Goal: Task Accomplishment & Management: Manage account settings

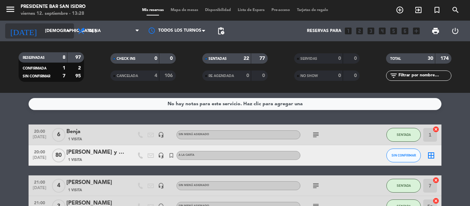
click at [53, 31] on input "[DEMOGRAPHIC_DATA] [DATE]" at bounding box center [71, 31] width 58 height 12
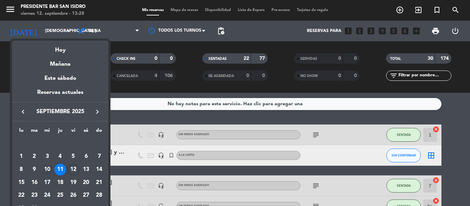
click at [48, 167] on div "10" at bounding box center [47, 170] width 12 height 12
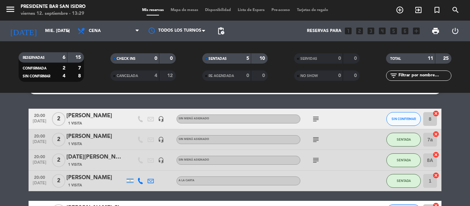
scroll to position [10, 0]
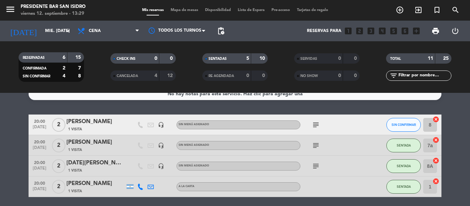
click at [319, 144] on icon "subject" at bounding box center [316, 145] width 8 height 8
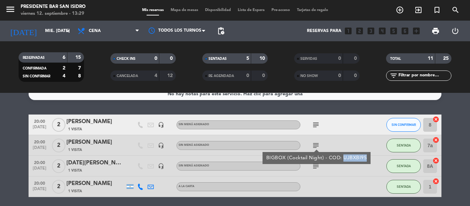
copy div "UJBXBI95"
drag, startPoint x: 343, startPoint y: 159, endPoint x: 366, endPoint y: 158, distance: 22.1
click at [366, 158] on div "BIGBOX (Cocktail Night) - COD: UJBXBI95" at bounding box center [317, 158] width 108 height 12
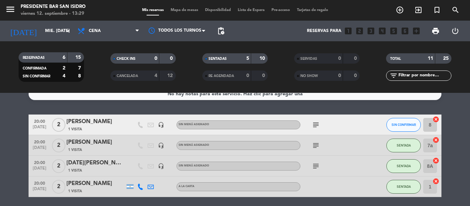
click at [318, 143] on icon "subject" at bounding box center [316, 145] width 8 height 8
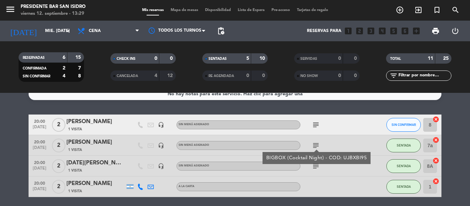
click at [315, 167] on icon "subject" at bounding box center [316, 166] width 8 height 8
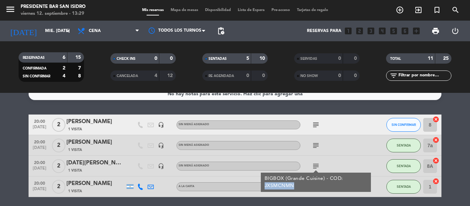
copy div "JXSMCNMN"
drag, startPoint x: 265, startPoint y: 185, endPoint x: 293, endPoint y: 185, distance: 28.2
click at [293, 185] on div "BIGBOX (Grande Cuisine) - COD: JXSMCNMN" at bounding box center [316, 182] width 103 height 14
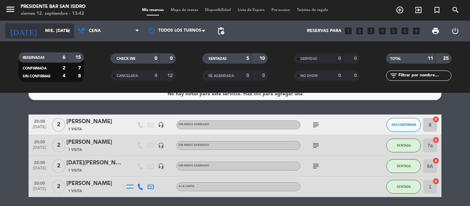
click at [44, 29] on input "mié. [DATE]" at bounding box center [71, 31] width 58 height 12
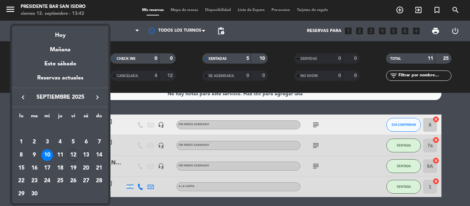
click at [88, 157] on div "13" at bounding box center [86, 155] width 12 height 12
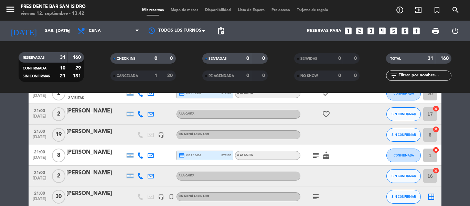
scroll to position [171, 0]
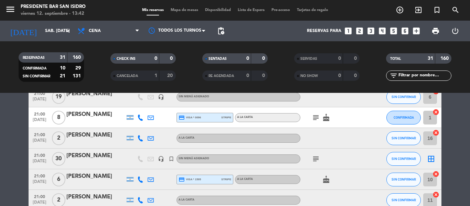
click at [162, 160] on icon "headset_mic" at bounding box center [161, 159] width 6 height 6
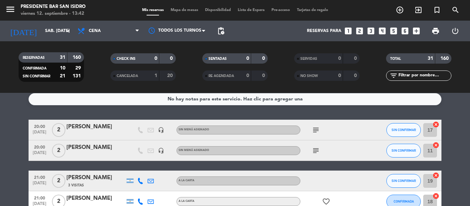
scroll to position [0, 0]
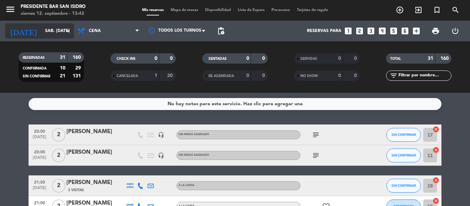
click at [54, 32] on input "sáb. [DATE]" at bounding box center [71, 31] width 58 height 12
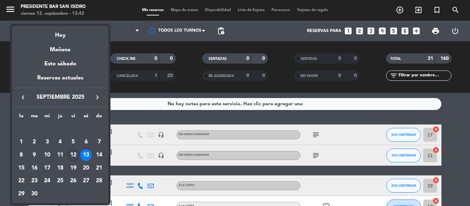
click at [76, 153] on div "12" at bounding box center [73, 155] width 12 height 12
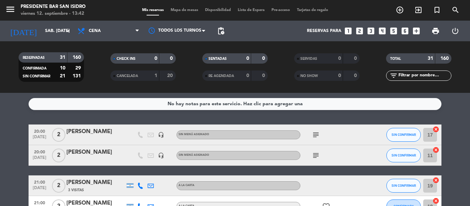
type input "vie. [DATE]"
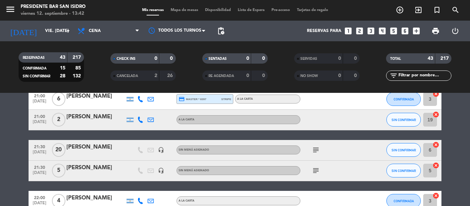
scroll to position [360, 0]
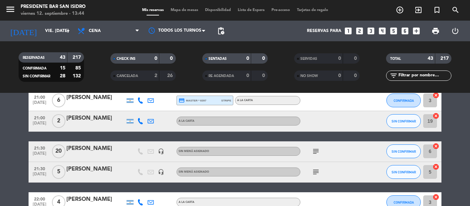
click at [94, 151] on div "[PERSON_NAME]" at bounding box center [95, 148] width 59 height 9
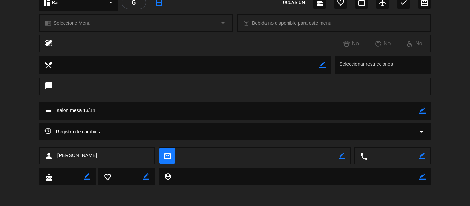
scroll to position [0, 0]
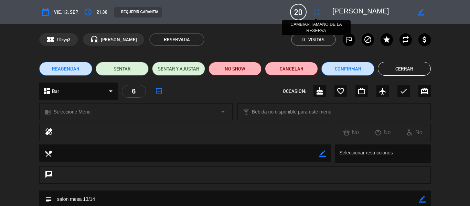
click at [315, 12] on icon "fullscreen" at bounding box center [316, 12] width 8 height 8
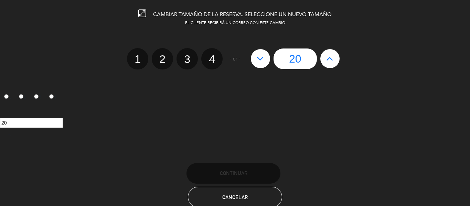
click at [263, 60] on icon at bounding box center [260, 58] width 7 height 11
type input "19"
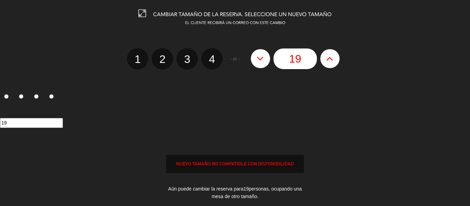
click at [263, 60] on icon at bounding box center [260, 58] width 7 height 11
type input "18"
click at [263, 60] on icon at bounding box center [260, 58] width 7 height 11
type input "17"
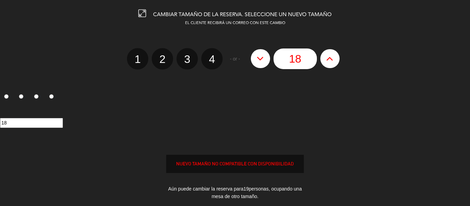
type input "17"
click at [263, 60] on icon at bounding box center [260, 58] width 7 height 11
type input "16"
click at [263, 60] on icon at bounding box center [260, 58] width 7 height 11
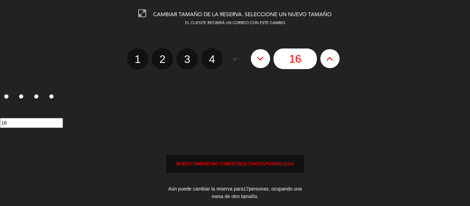
type input "15"
click at [263, 60] on icon at bounding box center [260, 58] width 7 height 11
type input "14"
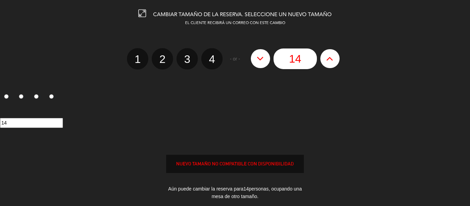
click at [263, 60] on icon at bounding box center [260, 58] width 7 height 11
type input "13"
click at [261, 65] on button at bounding box center [260, 58] width 19 height 19
type input "12"
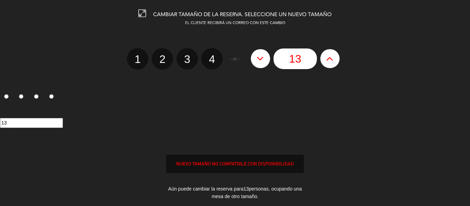
type input "12"
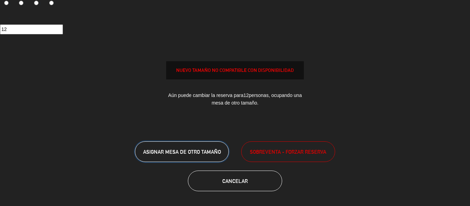
click at [204, 149] on span "ASIGNAR MESA DE OTRO TAMAÑO" at bounding box center [182, 152] width 78 height 6
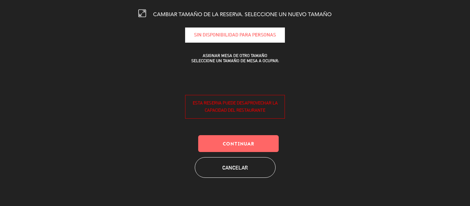
scroll to position [0, 0]
click at [232, 172] on button "Cancelar" at bounding box center [235, 167] width 81 height 21
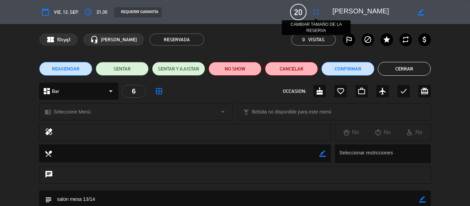
click at [315, 11] on icon "fullscreen" at bounding box center [316, 12] width 8 height 8
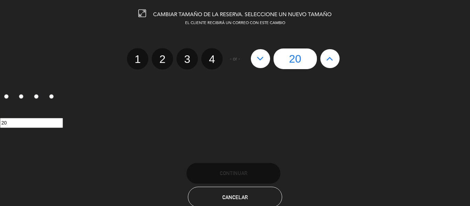
click at [261, 64] on icon at bounding box center [260, 58] width 7 height 11
type input "19"
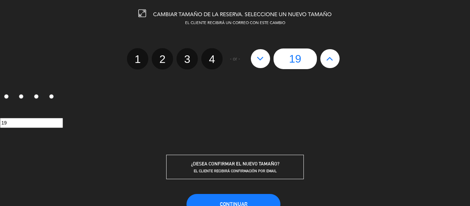
click at [261, 64] on icon at bounding box center [260, 58] width 7 height 11
type input "18"
click at [261, 64] on icon at bounding box center [260, 58] width 7 height 11
type input "17"
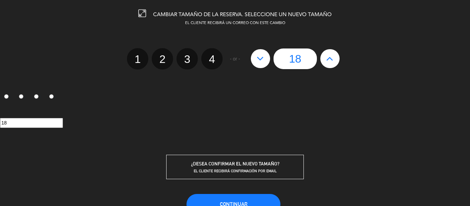
type input "17"
click at [261, 64] on icon at bounding box center [260, 58] width 7 height 11
type input "16"
click at [261, 64] on icon at bounding box center [260, 58] width 7 height 11
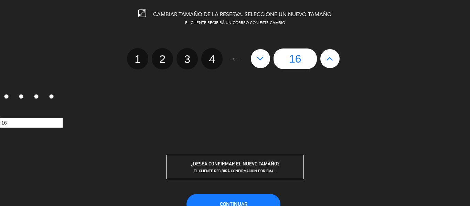
type input "15"
click at [261, 64] on icon at bounding box center [260, 58] width 7 height 11
type input "14"
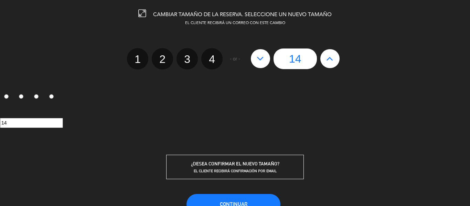
click at [261, 64] on icon at bounding box center [260, 58] width 7 height 11
type input "13"
click at [261, 64] on icon at bounding box center [260, 58] width 7 height 11
type input "12"
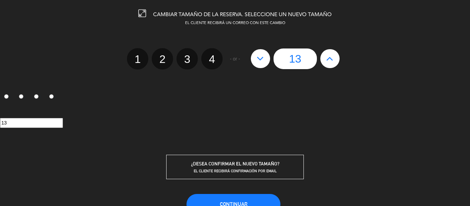
type input "12"
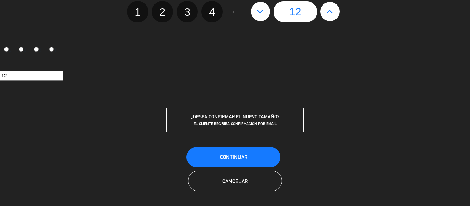
scroll to position [47, 0]
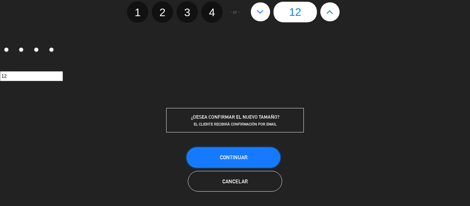
click at [228, 150] on button "Continuar" at bounding box center [234, 157] width 94 height 21
click at [228, 159] on span "Continuar" at bounding box center [234, 158] width 28 height 6
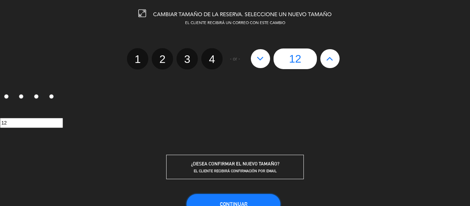
scroll to position [47, 0]
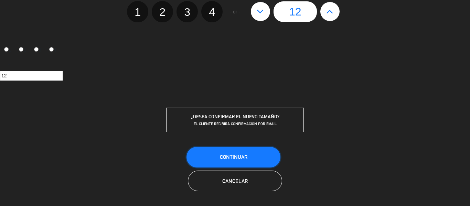
click at [232, 148] on button "Continuar" at bounding box center [234, 157] width 94 height 21
click at [242, 189] on button "Cancelar" at bounding box center [235, 181] width 94 height 21
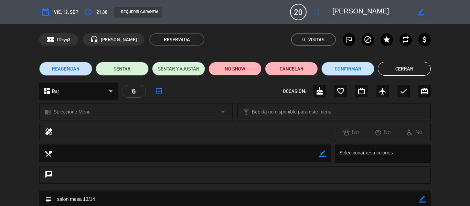
click at [405, 64] on button "Cerrar" at bounding box center [404, 69] width 53 height 14
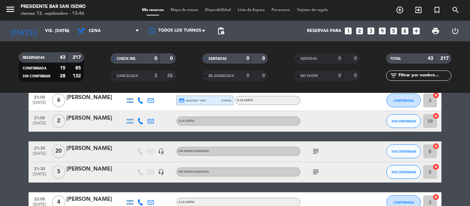
click at [87, 149] on div "[PERSON_NAME]" at bounding box center [95, 148] width 59 height 9
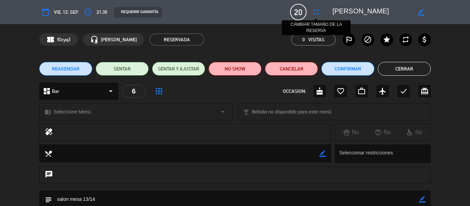
click at [316, 10] on icon "fullscreen" at bounding box center [316, 12] width 8 height 8
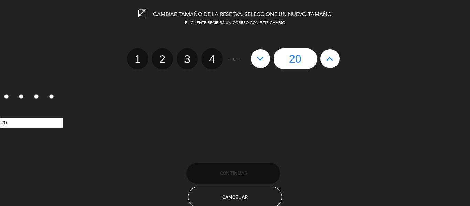
click at [261, 59] on icon at bounding box center [260, 58] width 7 height 11
type input "19"
click at [261, 59] on icon at bounding box center [260, 58] width 7 height 11
type input "18"
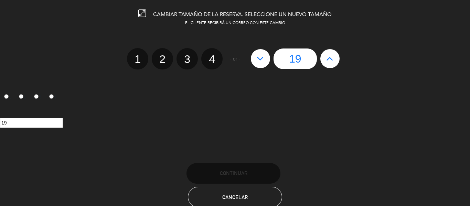
type input "18"
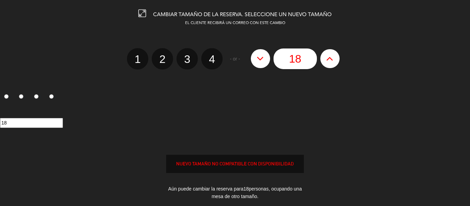
click at [261, 59] on icon at bounding box center [260, 58] width 7 height 11
type input "17"
click at [261, 59] on icon at bounding box center [260, 58] width 7 height 11
type input "16"
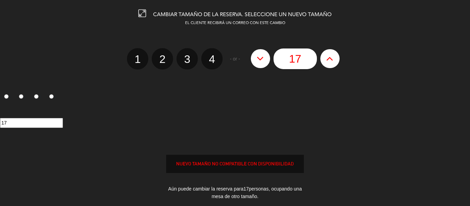
type input "16"
click at [261, 59] on icon at bounding box center [260, 58] width 7 height 11
type input "15"
click at [261, 59] on icon at bounding box center [260, 58] width 7 height 11
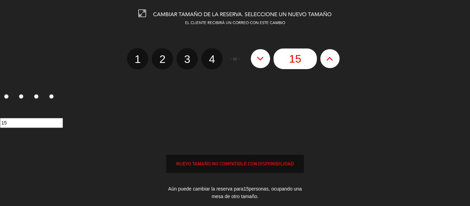
type input "14"
click at [261, 59] on icon at bounding box center [260, 58] width 7 height 11
type input "13"
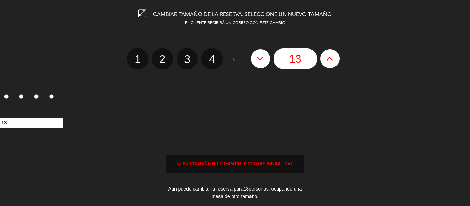
click at [261, 59] on icon at bounding box center [260, 58] width 7 height 11
type input "12"
click at [261, 59] on icon at bounding box center [260, 58] width 7 height 11
type input "11"
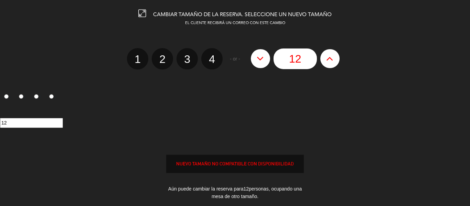
type input "11"
click at [323, 61] on button at bounding box center [329, 58] width 19 height 19
type input "12"
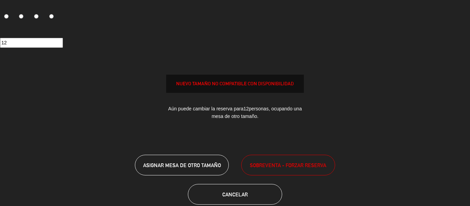
scroll to position [94, 0]
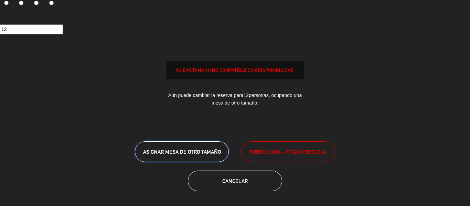
click at [197, 150] on span "ASIGNAR MESA DE OTRO TAMAÑO" at bounding box center [182, 152] width 78 height 6
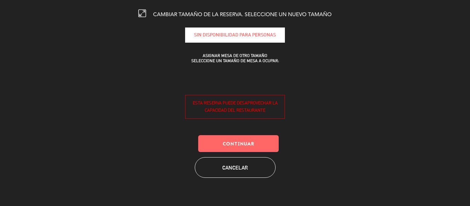
scroll to position [0, 0]
click at [244, 108] on div "ESTA RESERVA PUEDE DESAPROVECHAR LA CAPACIDAD DEL RESTAURANTE" at bounding box center [235, 107] width 100 height 24
click at [233, 159] on button "Cancelar" at bounding box center [235, 167] width 81 height 21
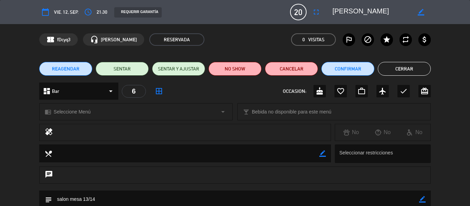
click at [402, 66] on button "Cerrar" at bounding box center [404, 69] width 53 height 14
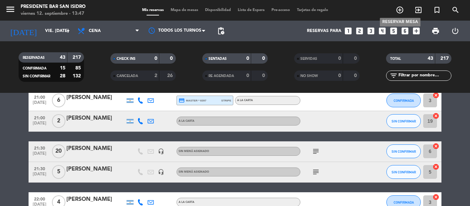
click at [402, 9] on icon "add_circle_outline" at bounding box center [400, 10] width 8 height 8
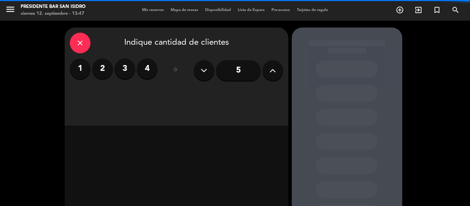
click at [143, 64] on label "4" at bounding box center [147, 69] width 21 height 21
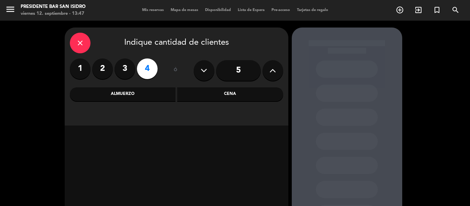
click at [246, 92] on div "Cena" at bounding box center [230, 94] width 106 height 14
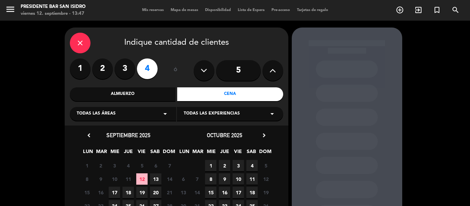
click at [146, 177] on span "12" at bounding box center [141, 178] width 11 height 11
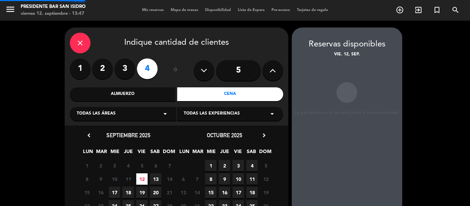
scroll to position [28, 0]
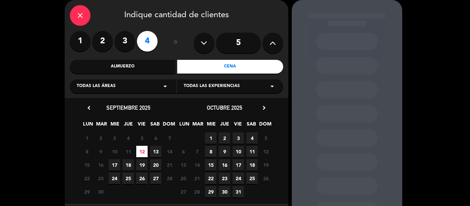
click at [83, 15] on icon "close" at bounding box center [80, 15] width 8 height 8
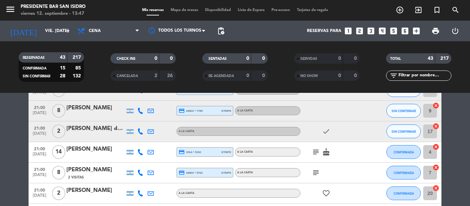
scroll to position [171, 0]
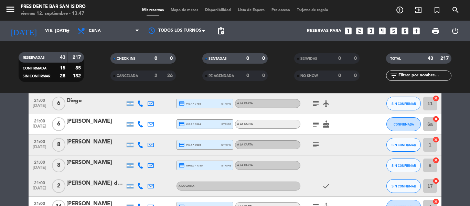
click at [1, 12] on div "menu Presidente Bar [GEOGRAPHIC_DATA][PERSON_NAME] 12. septiembre - 13:47" at bounding box center [59, 10] width 118 height 16
click at [6, 11] on icon "menu" at bounding box center [10, 9] width 10 height 10
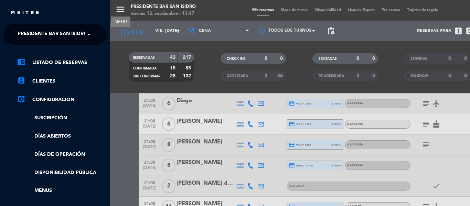
click at [224, 102] on div "menu MENU Presidente Bar [GEOGRAPHIC_DATA][PERSON_NAME] 12. septiembre - 13:47 …" at bounding box center [345, 103] width 470 height 206
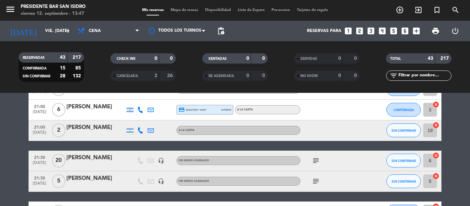
scroll to position [403, 0]
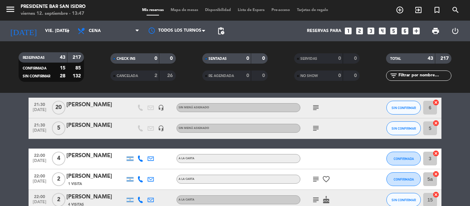
click at [315, 108] on icon "subject" at bounding box center [316, 108] width 8 height 8
click at [315, 127] on icon "subject" at bounding box center [316, 128] width 8 height 8
click at [317, 105] on icon "subject" at bounding box center [316, 108] width 8 height 8
click at [161, 131] on icon "headset_mic" at bounding box center [161, 128] width 6 height 6
click at [84, 104] on div "[PERSON_NAME]" at bounding box center [95, 104] width 59 height 9
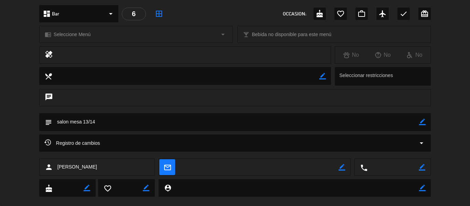
scroll to position [78, 0]
click at [420, 121] on icon "border_color" at bounding box center [422, 121] width 7 height 7
click at [170, 125] on textarea at bounding box center [235, 122] width 367 height 18
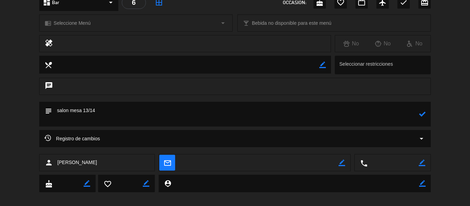
type textarea "salon mesa 13/14"
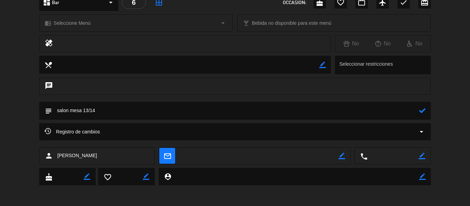
click at [446, 98] on div "chat" at bounding box center [235, 90] width 470 height 24
click at [426, 109] on div "subject" at bounding box center [235, 111] width 392 height 18
click at [421, 109] on icon at bounding box center [422, 110] width 7 height 7
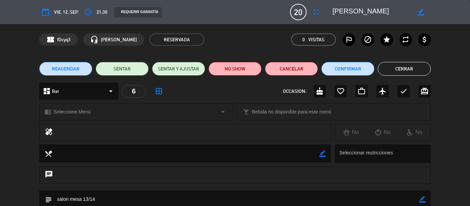
click at [400, 71] on button "Cerrar" at bounding box center [404, 69] width 53 height 14
